Goal: Check status: Check status

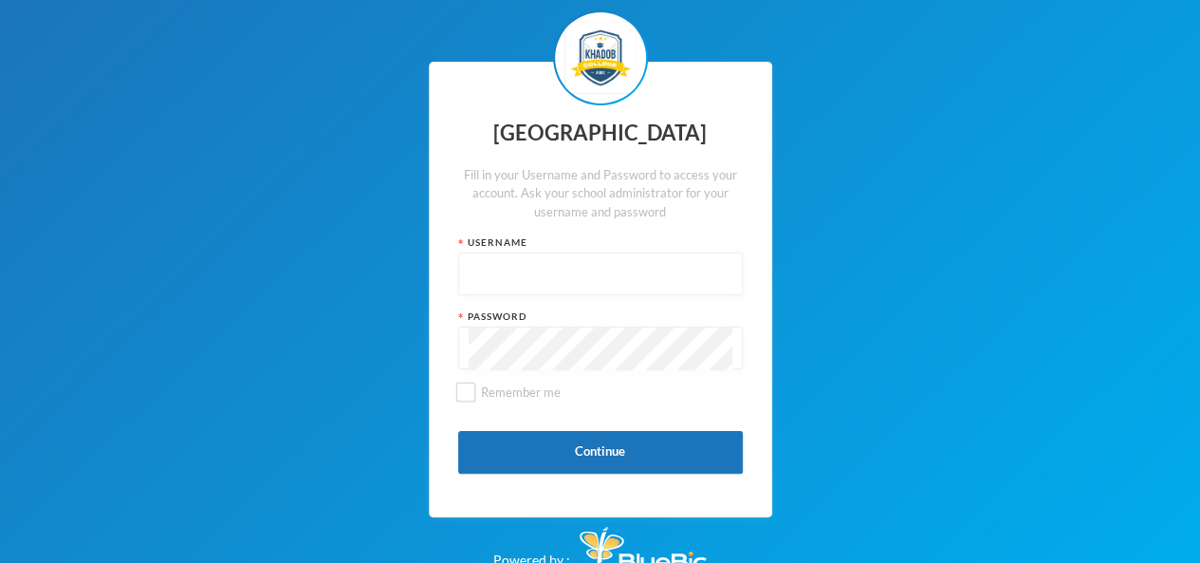
click at [472, 268] on input "text" at bounding box center [601, 274] width 264 height 43
type input "kcsf0028"
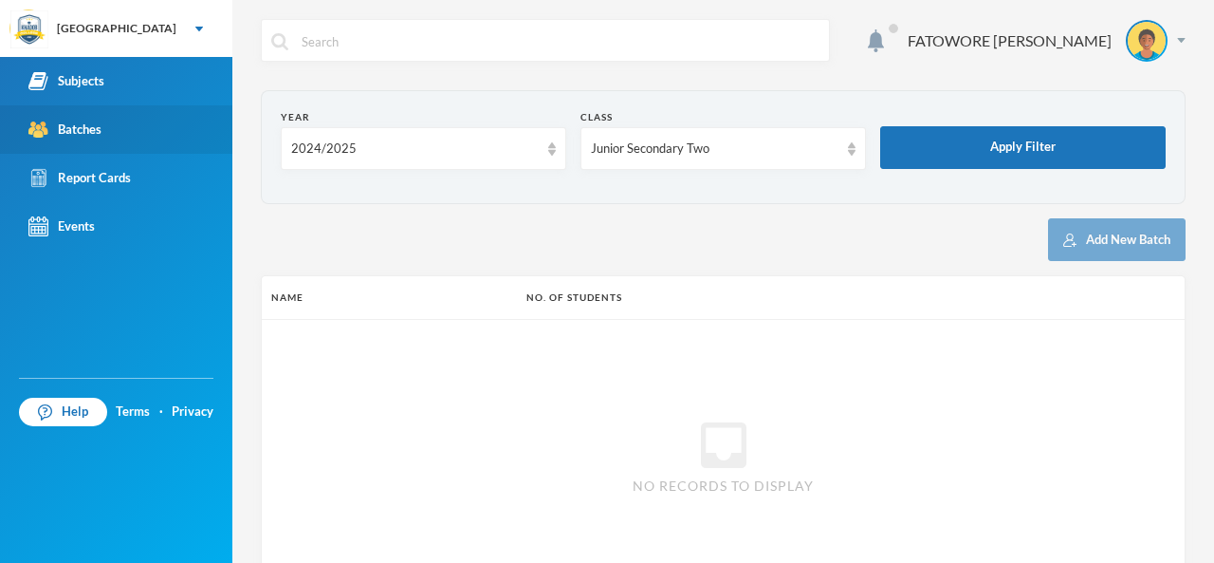
click at [57, 122] on div "Batches" at bounding box center [64, 130] width 73 height 20
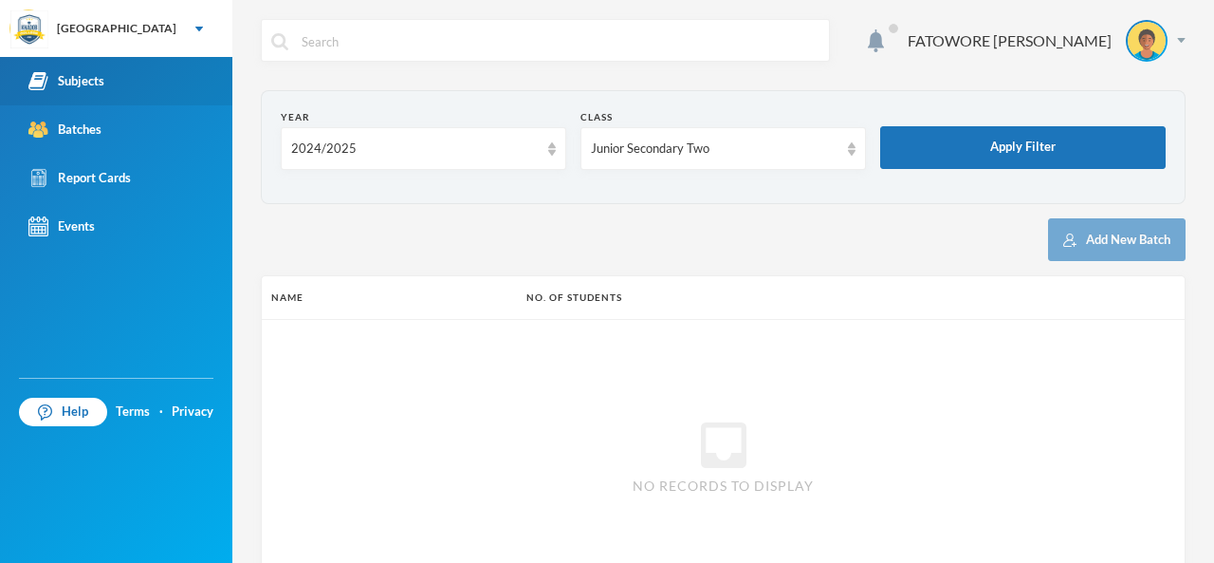
click at [113, 75] on link "Subjects" at bounding box center [116, 81] width 232 height 48
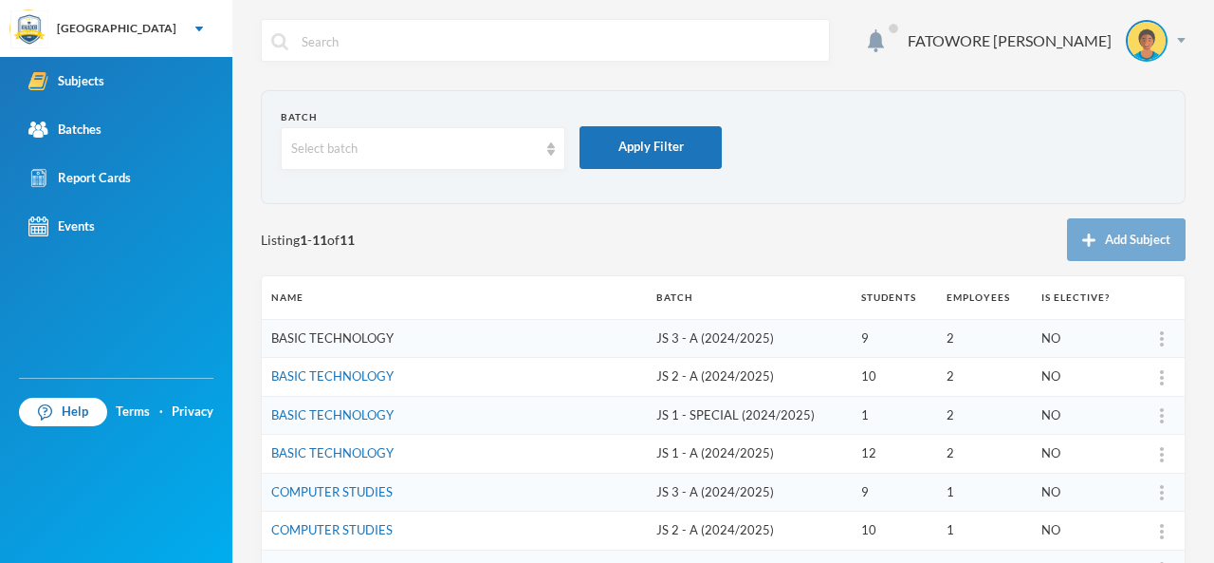
click at [363, 343] on link "BASIC TECHNOLOGY" at bounding box center [332, 337] width 122 height 15
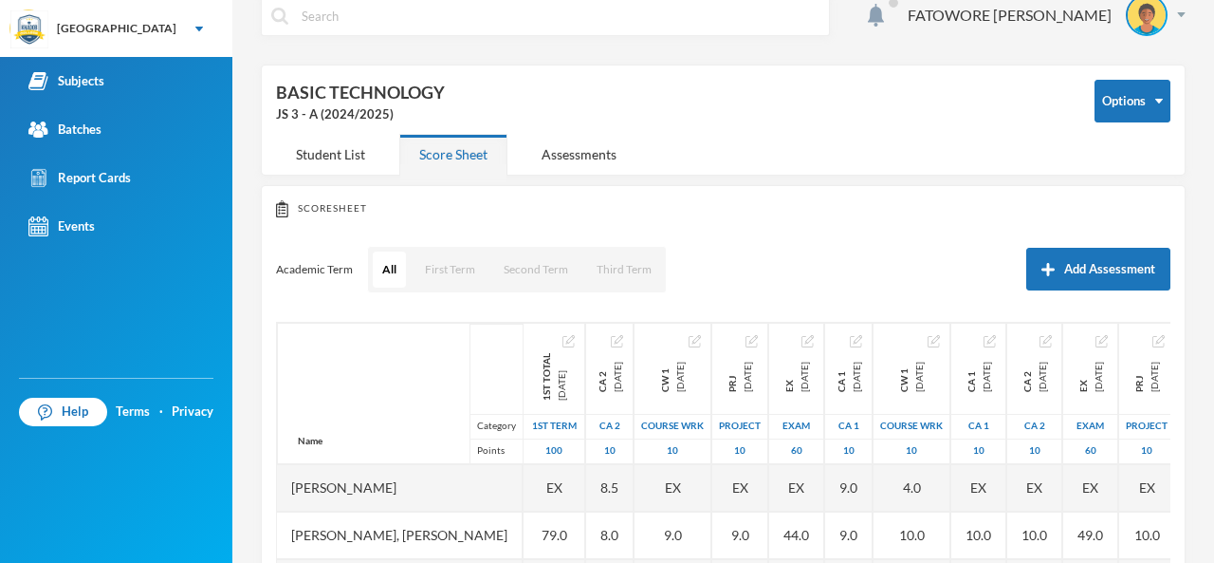
scroll to position [22, 0]
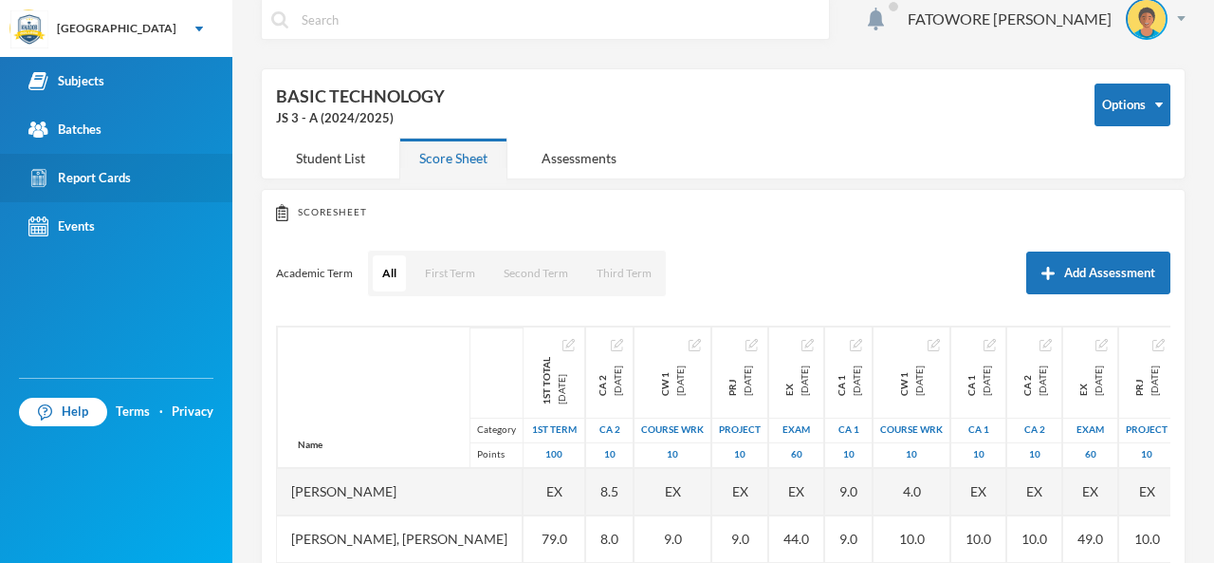
click at [95, 167] on link "Report Cards" at bounding box center [116, 178] width 232 height 48
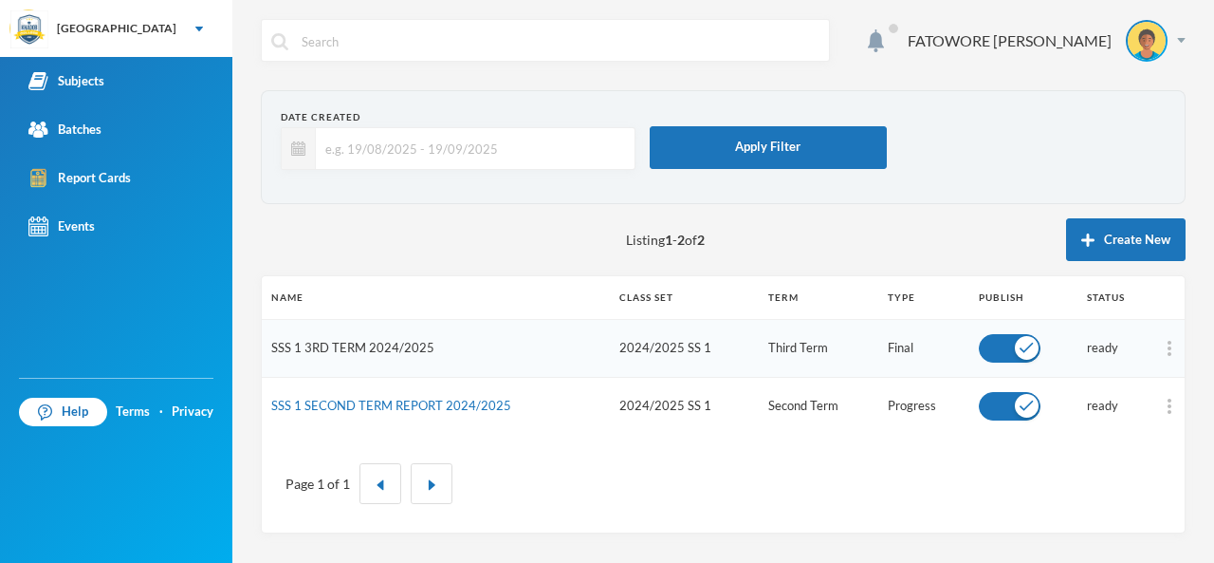
click at [336, 340] on link "SSS 1 3RD TERM 2024/2025" at bounding box center [352, 347] width 163 height 15
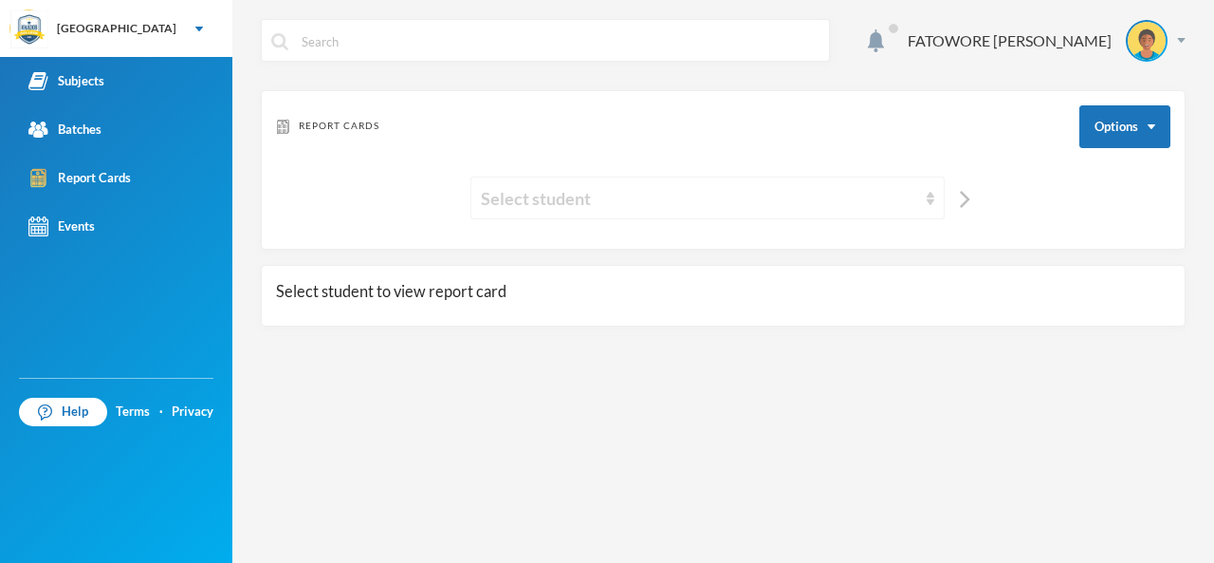
click at [933, 201] on img at bounding box center [931, 198] width 8 height 13
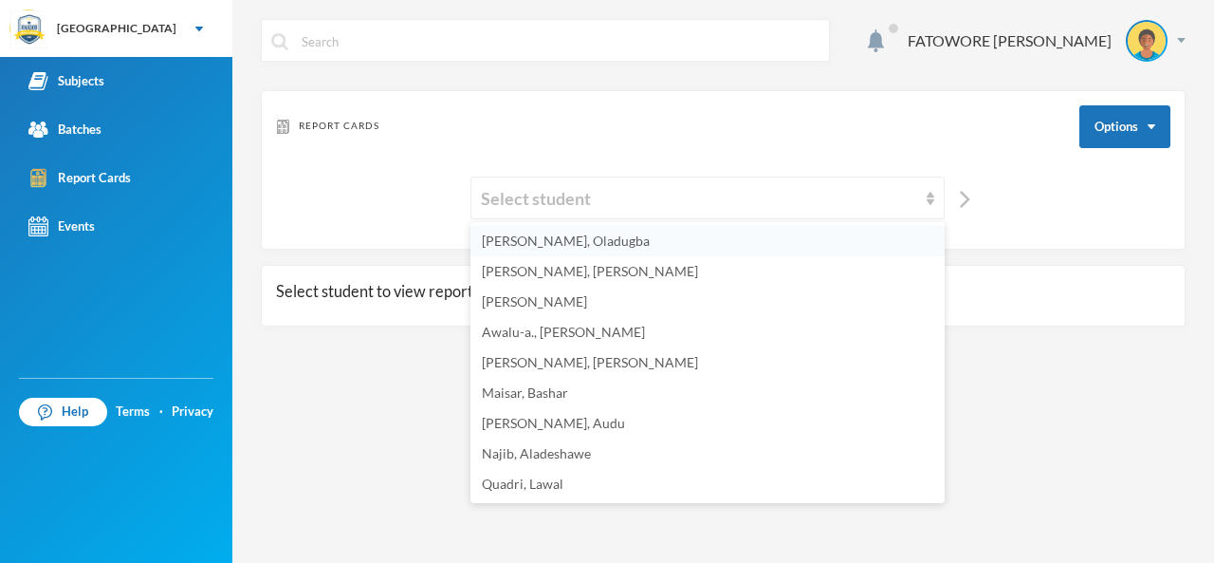
click at [805, 239] on li "[PERSON_NAME], Oladugba" at bounding box center [708, 241] width 474 height 30
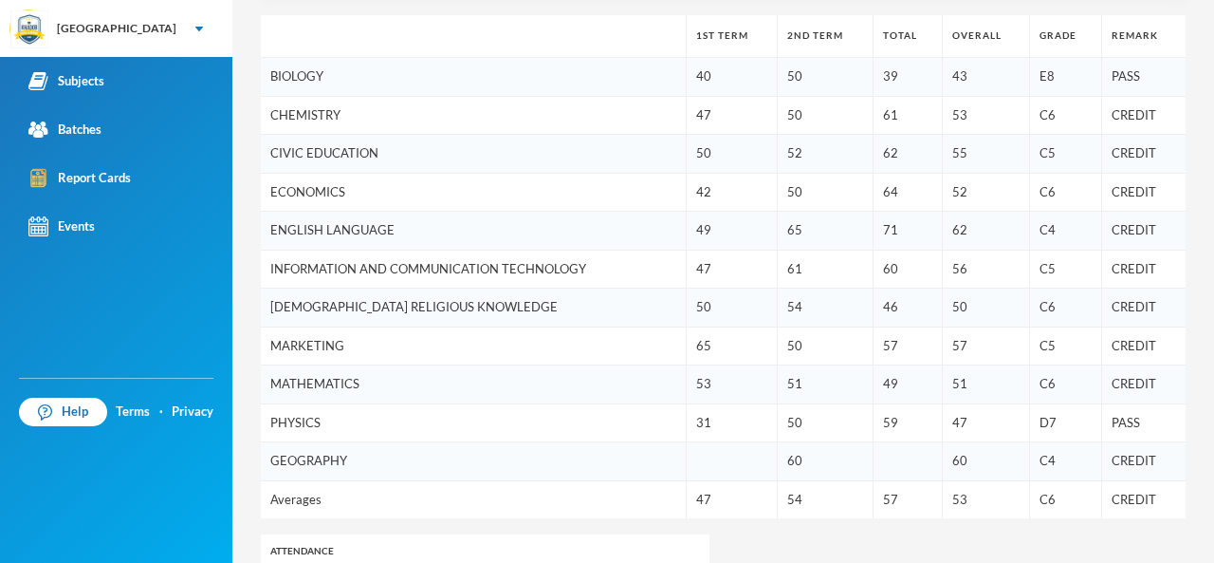
scroll to position [455, 0]
